Goal: Check status: Check status

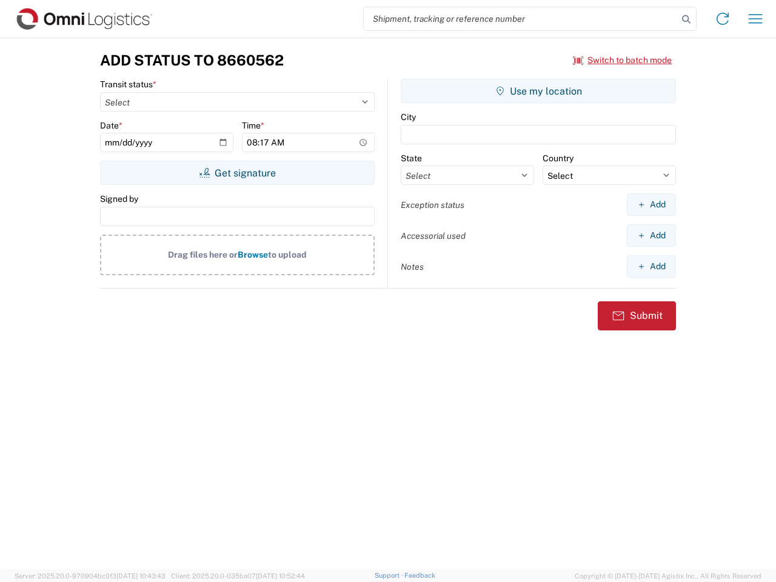
click at [521, 19] on input "search" at bounding box center [521, 18] width 314 height 23
click at [686, 19] on icon at bounding box center [685, 19] width 17 height 17
click at [722, 19] on icon at bounding box center [722, 18] width 19 height 19
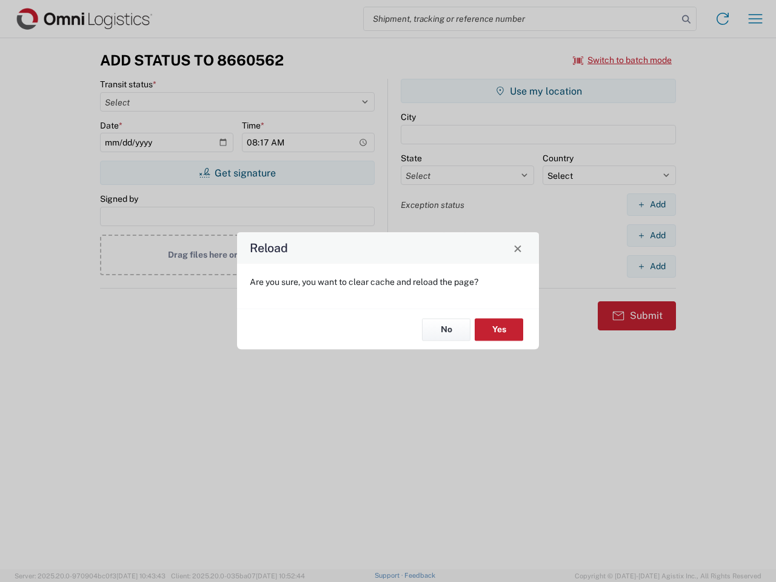
click at [755, 19] on div "Reload Are you sure, you want to clear cache and reload the page? No Yes" at bounding box center [388, 291] width 776 height 582
click at [622, 60] on div "Reload Are you sure, you want to clear cache and reload the page? No Yes" at bounding box center [388, 291] width 776 height 582
click at [237, 173] on div "Reload Are you sure, you want to clear cache and reload the page? No Yes" at bounding box center [388, 291] width 776 height 582
click at [538, 91] on div "Reload Are you sure, you want to clear cache and reload the page? No Yes" at bounding box center [388, 291] width 776 height 582
click at [651, 204] on div "Reload Are you sure, you want to clear cache and reload the page? No Yes" at bounding box center [388, 291] width 776 height 582
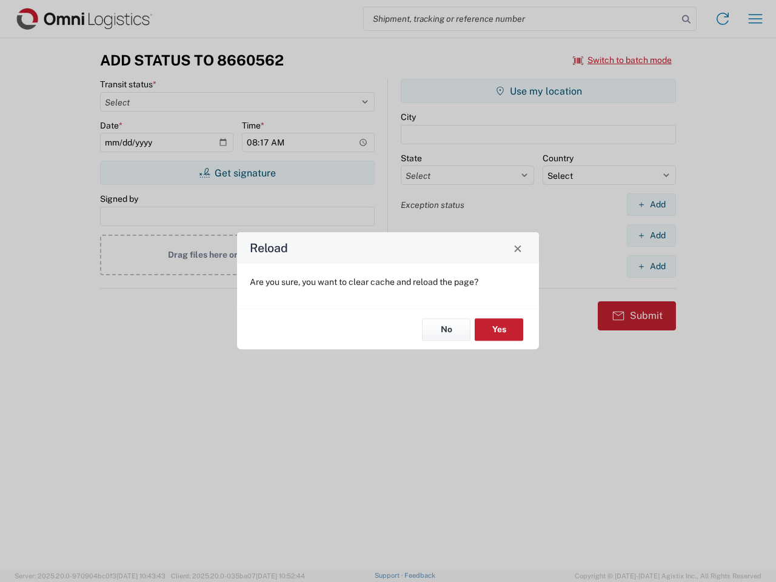
click at [651, 235] on div "Reload Are you sure, you want to clear cache and reload the page? No Yes" at bounding box center [388, 291] width 776 height 582
click at [651, 266] on div "Reload Are you sure, you want to clear cache and reload the page? No Yes" at bounding box center [388, 291] width 776 height 582
